Goal: Information Seeking & Learning: Understand process/instructions

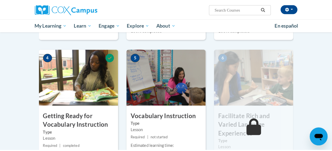
scroll to position [359, 0]
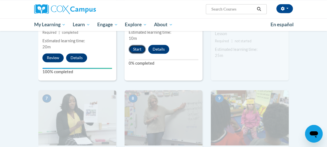
click at [129, 48] on button "Start" at bounding box center [137, 49] width 17 height 9
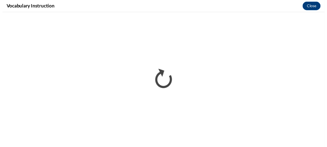
scroll to position [0, 0]
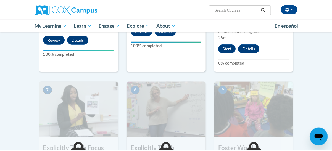
scroll to position [350, 0]
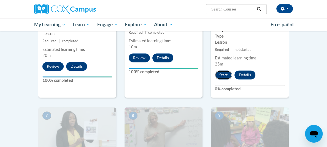
click at [232, 70] on button "Start" at bounding box center [223, 74] width 17 height 9
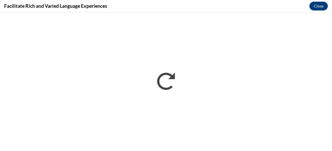
scroll to position [0, 0]
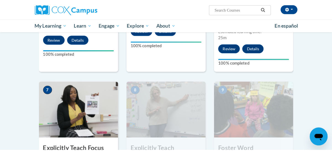
scroll to position [433, 0]
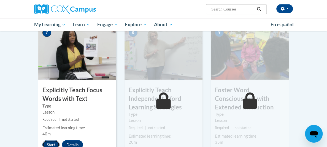
click at [42, 140] on button "Start" at bounding box center [50, 144] width 17 height 9
